Goal: Transaction & Acquisition: Book appointment/travel/reservation

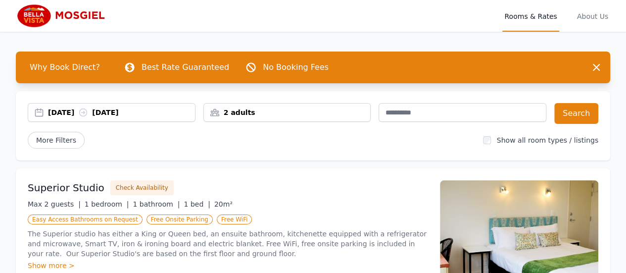
click at [245, 114] on div "2 adults" at bounding box center [287, 112] width 167 height 10
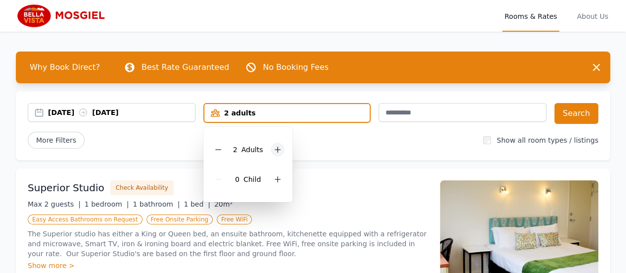
click at [276, 151] on icon at bounding box center [278, 150] width 8 height 8
click at [39, 109] on div "[DATE] [DATE]" at bounding box center [111, 112] width 167 height 10
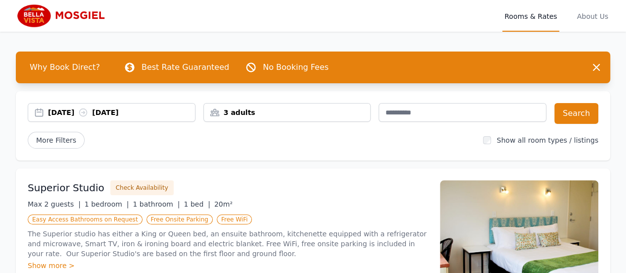
click at [39, 109] on div "[DATE] [DATE]" at bounding box center [111, 112] width 167 height 10
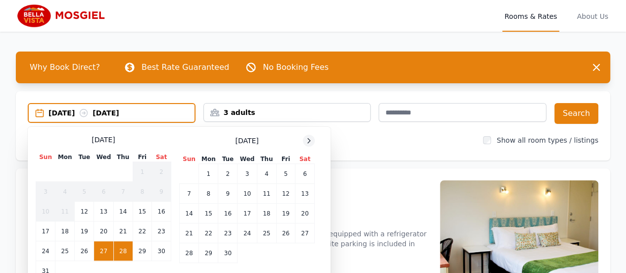
click at [308, 141] on icon at bounding box center [309, 141] width 8 height 8
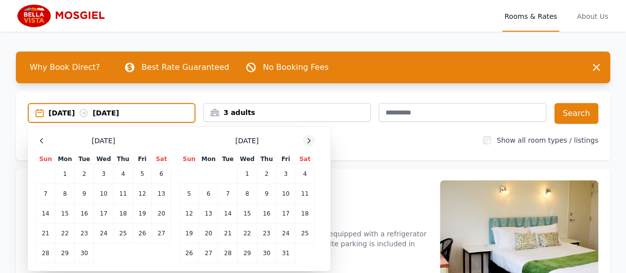
click at [308, 141] on icon at bounding box center [309, 141] width 8 height 8
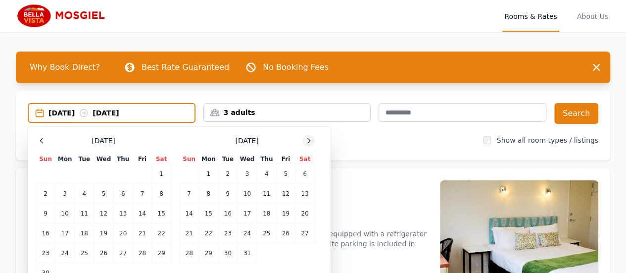
click at [308, 141] on icon at bounding box center [309, 141] width 8 height 8
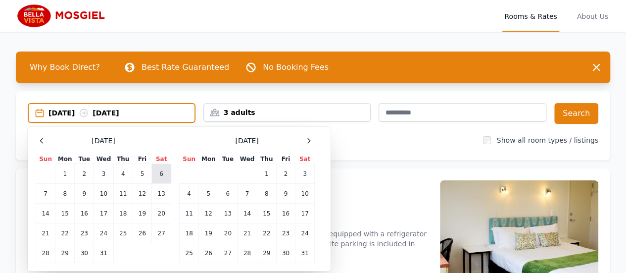
click at [160, 172] on td "6" at bounding box center [161, 174] width 19 height 20
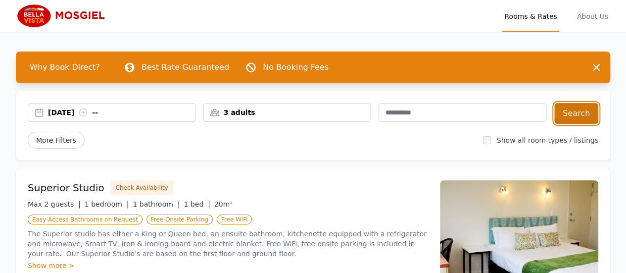
click at [570, 115] on button "Search" at bounding box center [577, 113] width 44 height 21
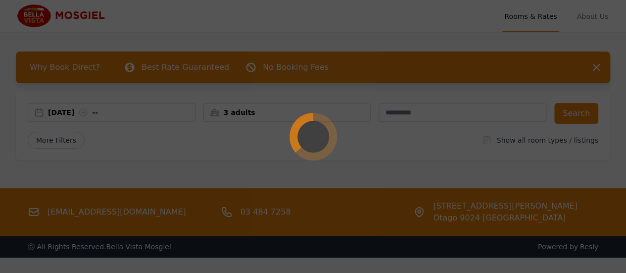
click at [555, 139] on div at bounding box center [313, 136] width 626 height 273
click at [498, 142] on div at bounding box center [313, 136] width 626 height 273
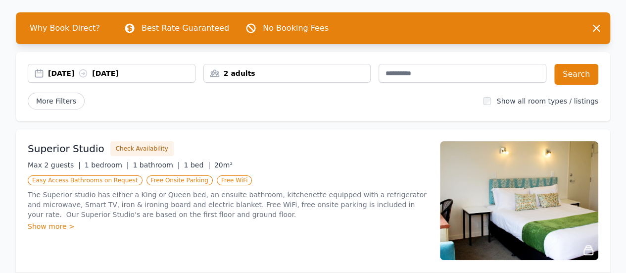
scroll to position [40, 0]
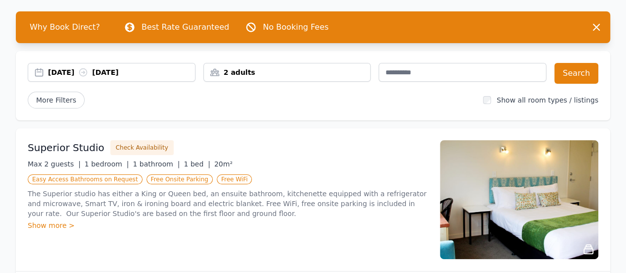
click at [276, 70] on div "2 adults" at bounding box center [287, 72] width 167 height 10
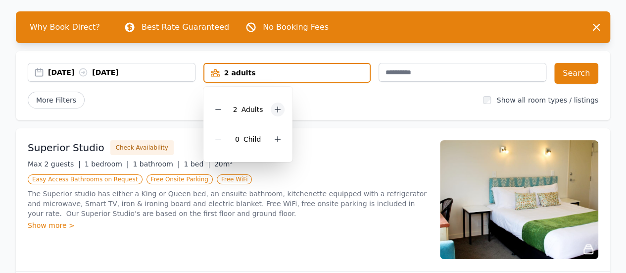
click at [278, 108] on icon at bounding box center [278, 109] width 8 height 8
click at [392, 103] on div "More Filters" at bounding box center [252, 100] width 448 height 17
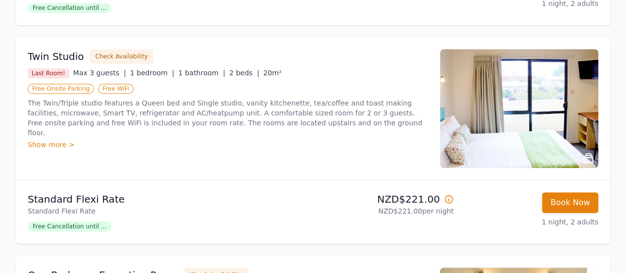
scroll to position [350, 0]
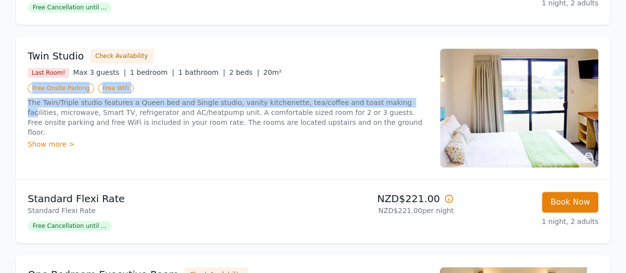
drag, startPoint x: 375, startPoint y: 103, endPoint x: 343, endPoint y: 62, distance: 51.8
click at [343, 62] on div "Twin Studio Check Availability Last Room! Max 3 guests | 1 bedroom | 1 bathroom…" at bounding box center [228, 108] width 401 height 119
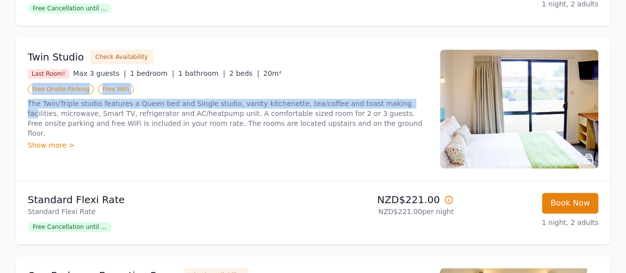
scroll to position [348, 0]
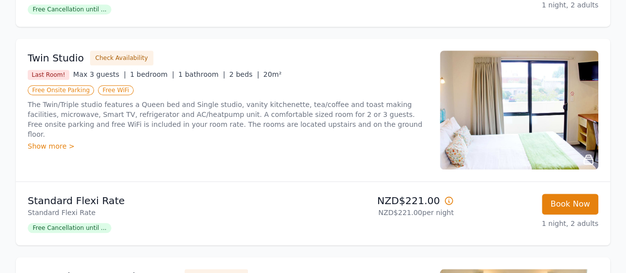
click at [245, 202] on p "Standard Flexi Rate" at bounding box center [169, 201] width 282 height 14
